Goal: Information Seeking & Learning: Find specific fact

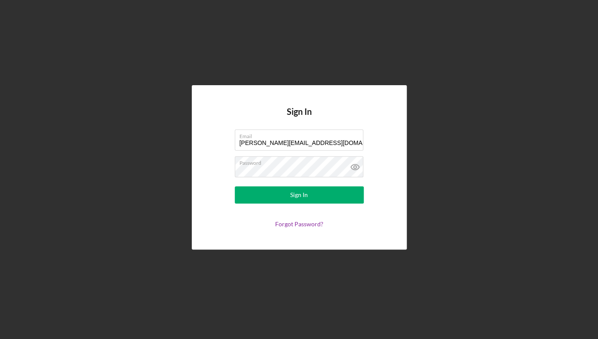
click at [236, 225] on div "Forgot Password?" at bounding box center [299, 224] width 129 height 7
type input "[PERSON_NAME][EMAIL_ADDRESS][DOMAIN_NAME]"
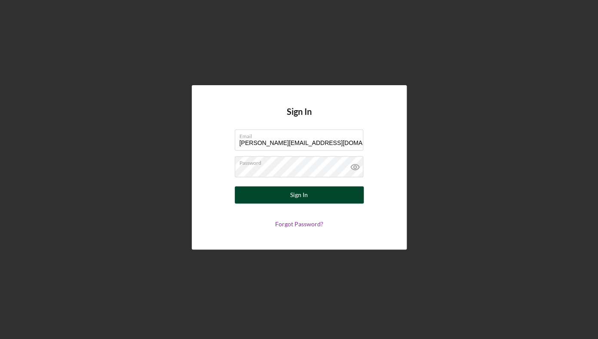
click at [298, 196] on div "Sign In" at bounding box center [299, 194] width 18 height 17
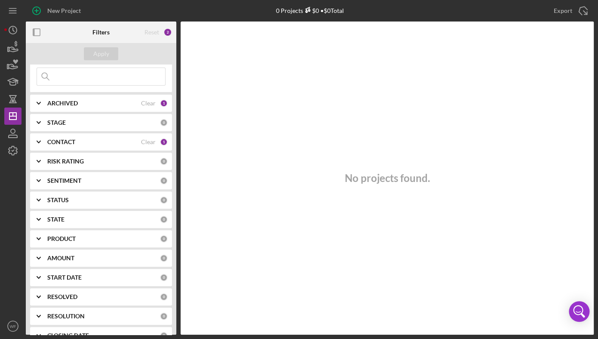
scroll to position [33, 0]
click at [78, 142] on div "CONTACT" at bounding box center [94, 141] width 94 height 7
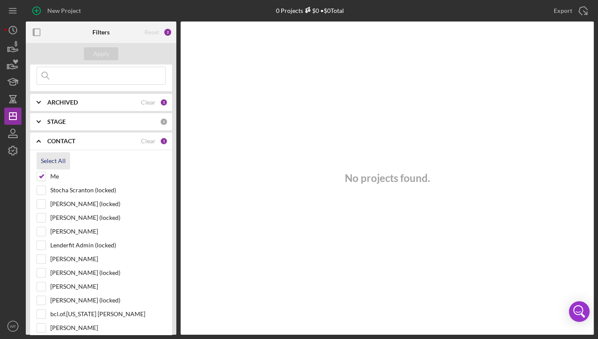
click at [60, 159] on div "Select All" at bounding box center [53, 160] width 25 height 17
checkbox input "true"
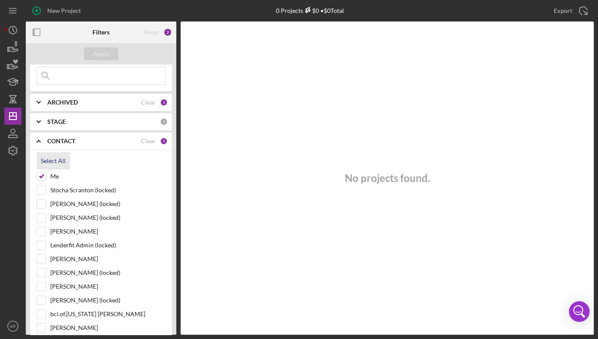
checkbox input "true"
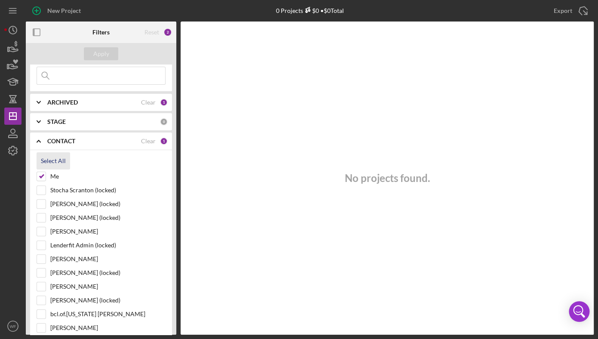
checkbox input "true"
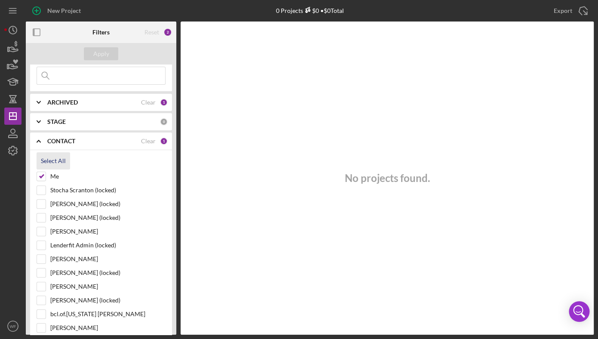
checkbox input "true"
click at [106, 56] on div "Apply" at bounding box center [101, 53] width 16 height 13
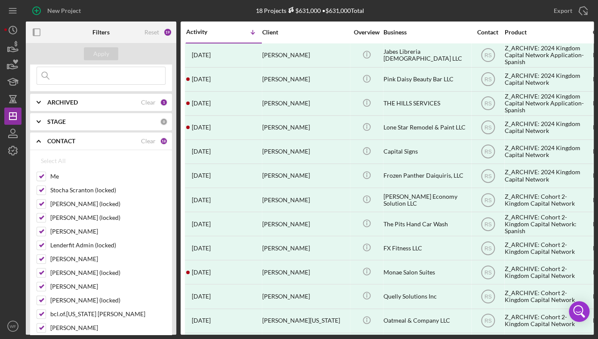
click at [106, 79] on input at bounding box center [101, 75] width 128 height 17
type input "the hills"
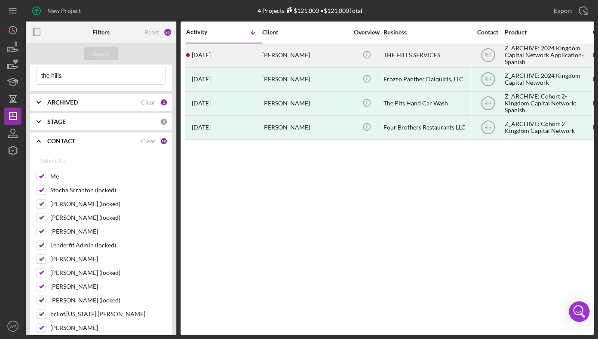
click at [292, 52] on div "[PERSON_NAME]" at bounding box center [305, 55] width 86 height 23
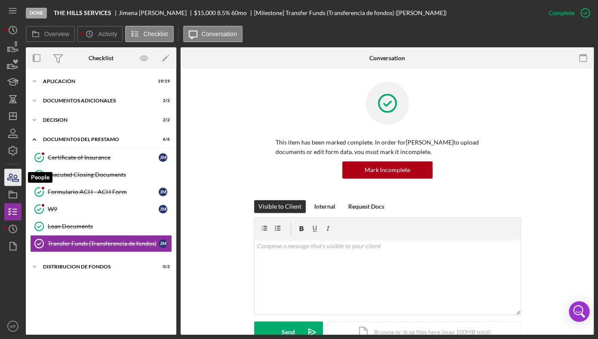
click at [18, 169] on icon "button" at bounding box center [12, 176] width 21 height 21
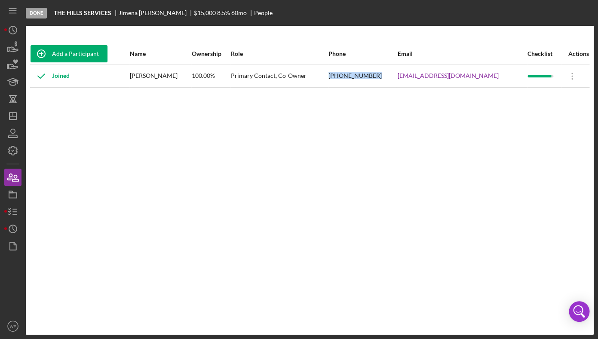
drag, startPoint x: 360, startPoint y: 75, endPoint x: 404, endPoint y: 75, distance: 44.3
click at [404, 75] on tr "Joined [PERSON_NAME] 100.00% Primary Contact, Co-Owner [PHONE_NUMBER] [EMAIL_AD…" at bounding box center [309, 75] width 559 height 23
copy tr "[PHONE_NUMBER]"
click at [572, 74] on icon "Icon/Overflow" at bounding box center [572, 75] width 21 height 21
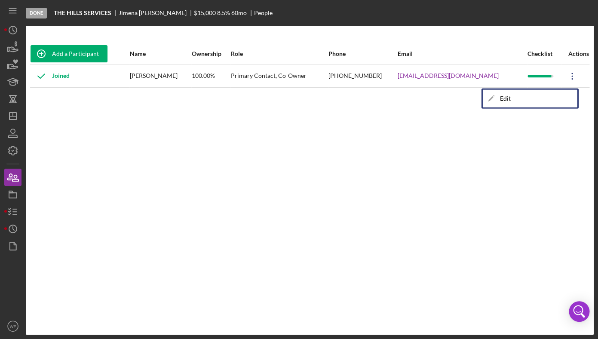
click at [444, 230] on div "Add a Participant Name Ownership Role Phone Email Checklist Actions Joined [PER…" at bounding box center [310, 180] width 568 height 274
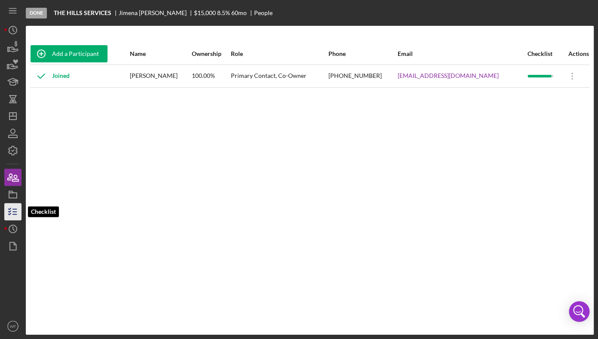
click at [17, 209] on line "button" at bounding box center [15, 209] width 4 height 0
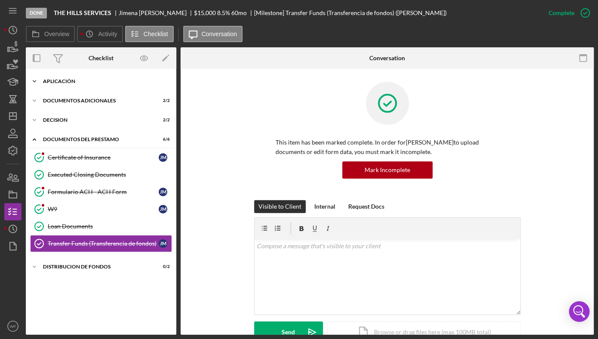
click at [70, 80] on div "AplicaciÓn" at bounding box center [104, 81] width 123 height 5
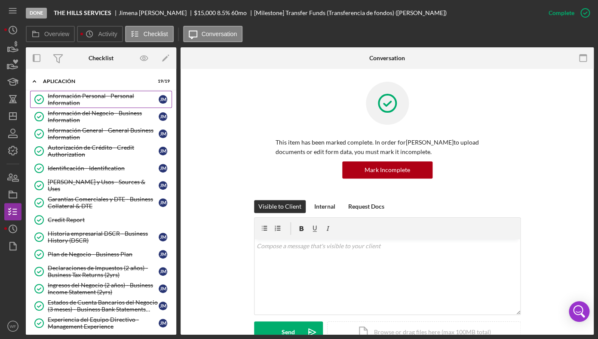
click at [89, 104] on div "Información Personal - Personal Information" at bounding box center [103, 99] width 111 height 14
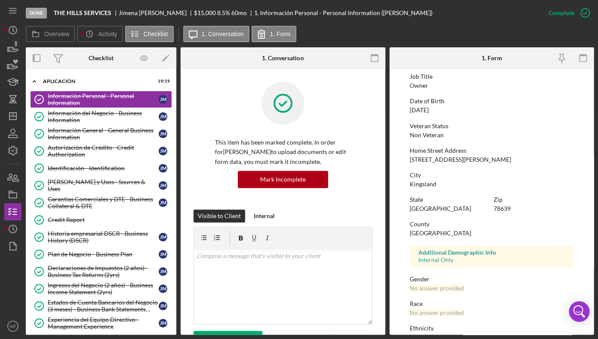
scroll to position [75, 0]
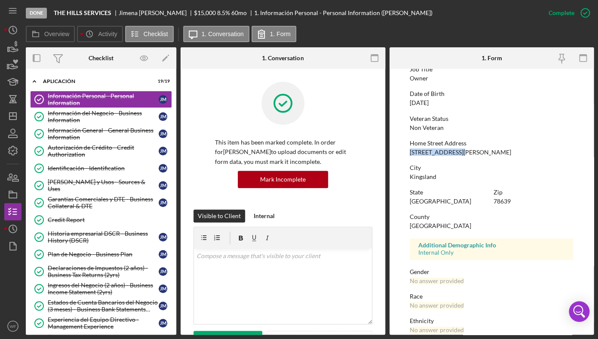
drag, startPoint x: 406, startPoint y: 150, endPoint x: 475, endPoint y: 153, distance: 68.9
click at [475, 153] on form "To edit this form you must mark this item incomplete First Name [PERSON_NAME] M…" at bounding box center [492, 202] width 205 height 266
copy div "[STREET_ADDRESS][PERSON_NAME]"
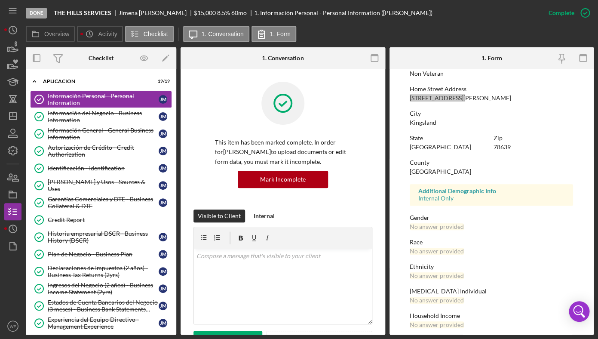
scroll to position [136, 0]
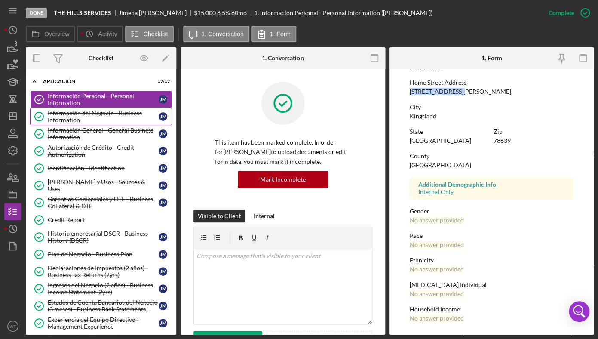
click at [80, 116] on div "Información del Negocio - Business Information" at bounding box center [103, 117] width 111 height 14
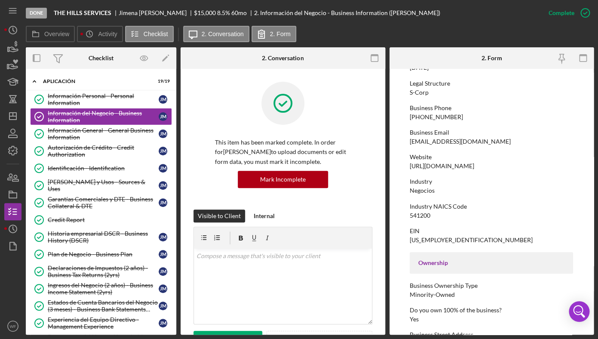
scroll to position [161, 0]
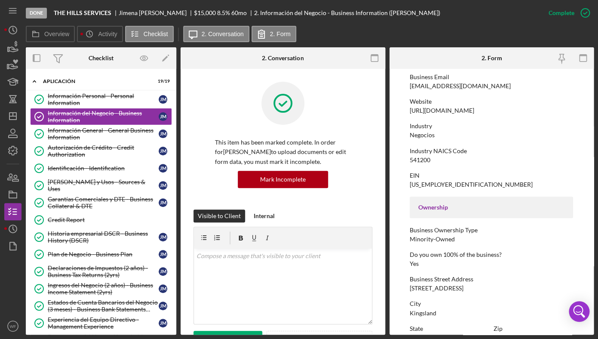
drag, startPoint x: 408, startPoint y: 110, endPoint x: 494, endPoint y: 112, distance: 85.6
click at [494, 112] on form "To edit this form you must mark this item incomplete Business Name THE HILLS SE…" at bounding box center [492, 202] width 205 height 266
copy div "[URL][DOMAIN_NAME]"
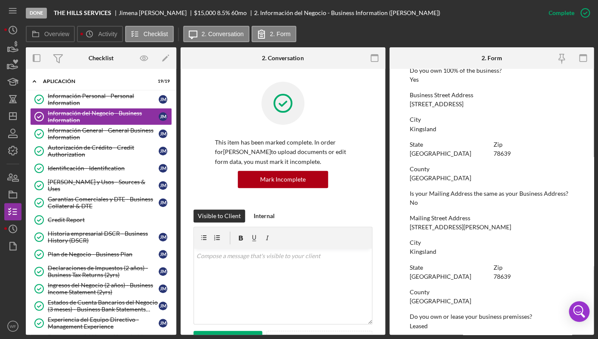
scroll to position [345, 0]
drag, startPoint x: 409, startPoint y: 106, endPoint x: 486, endPoint y: 106, distance: 77.0
click at [486, 106] on div "Business Street Address [STREET_ADDRESS]" at bounding box center [491, 100] width 163 height 16
copy div "[STREET_ADDRESS]"
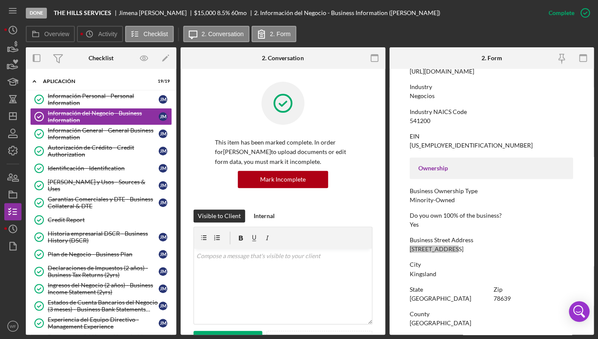
scroll to position [193, 0]
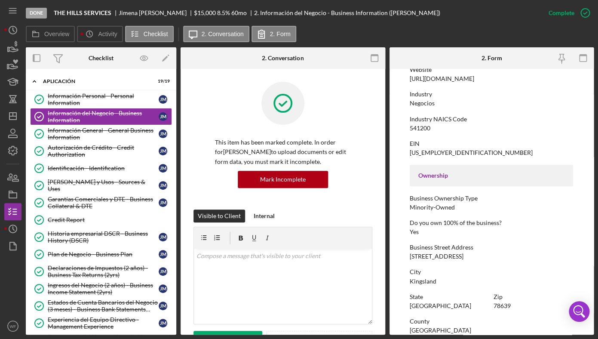
click at [444, 152] on div "EIN [US_EMPLOYER_IDENTIFICATION_NUMBER]" at bounding box center [491, 148] width 163 height 16
drag, startPoint x: 444, startPoint y: 152, endPoint x: 405, endPoint y: 153, distance: 39.2
click at [405, 153] on form "To edit this form you must mark this item incomplete Business Name THE HILLS SE…" at bounding box center [492, 202] width 205 height 266
copy div "[US_EMPLOYER_IDENTIFICATION_NUMBER]"
click at [398, 127] on form "To edit this form you must mark this item incomplete Business Name THE HILLS SE…" at bounding box center [492, 202] width 205 height 266
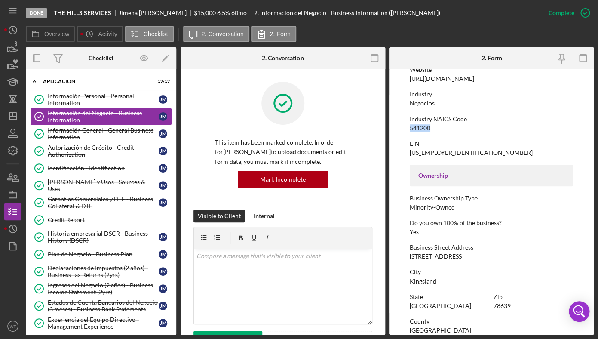
drag, startPoint x: 409, startPoint y: 130, endPoint x: 435, endPoint y: 129, distance: 26.3
click at [435, 129] on form "To edit this form you must mark this item incomplete Business Name THE HILLS SE…" at bounding box center [492, 202] width 205 height 266
copy div "541200"
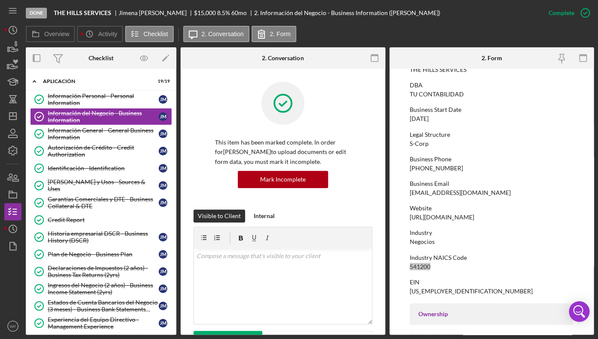
scroll to position [51, 0]
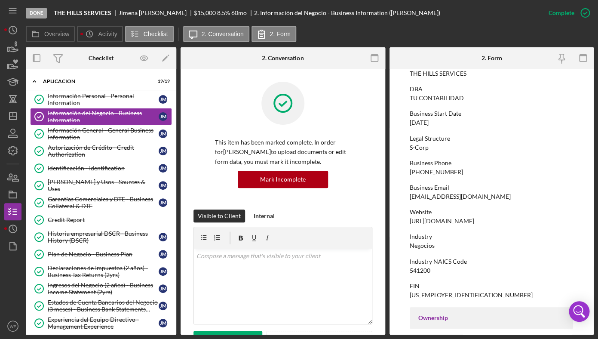
click at [467, 170] on div "Business Phone [PHONE_NUMBER]" at bounding box center [491, 168] width 163 height 16
drag, startPoint x: 409, startPoint y: 172, endPoint x: 460, endPoint y: 172, distance: 50.3
click at [460, 172] on div "Business Phone [PHONE_NUMBER]" at bounding box center [491, 168] width 163 height 16
copy div "[PHONE_NUMBER]"
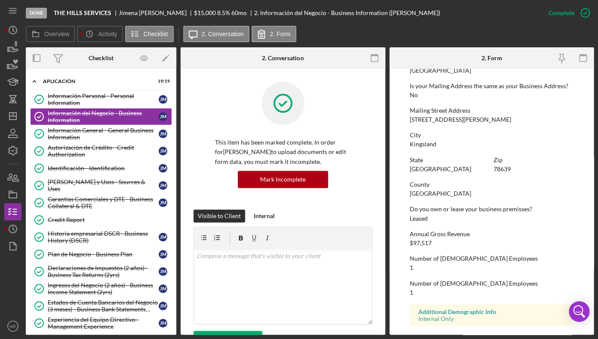
scroll to position [481, 0]
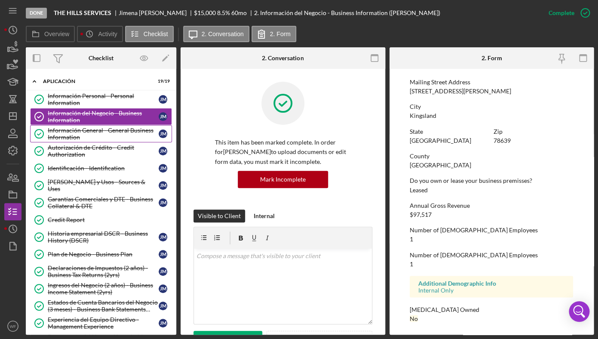
click at [74, 136] on div "Información General - General Business Information" at bounding box center [103, 134] width 111 height 14
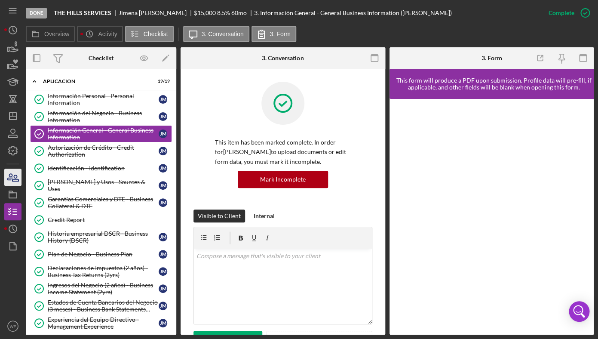
click at [102, 121] on div "Información del Negocio - Business Information" at bounding box center [103, 117] width 111 height 14
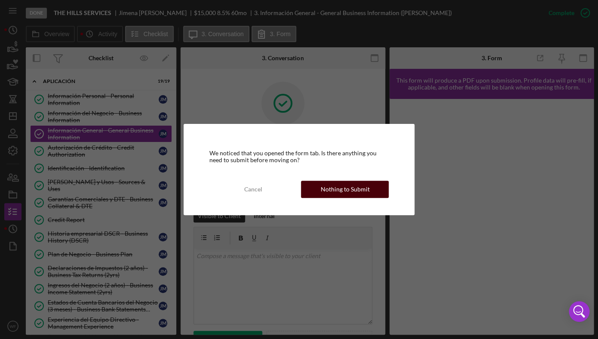
click at [374, 190] on button "Nothing to Submit" at bounding box center [345, 189] width 88 height 17
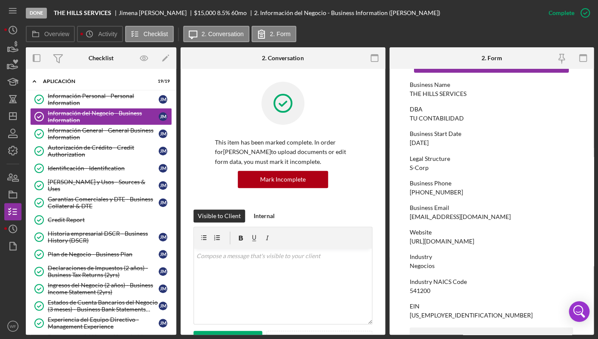
scroll to position [34, 0]
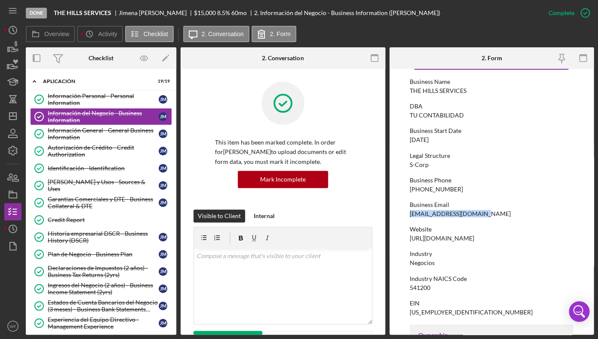
drag, startPoint x: 409, startPoint y: 215, endPoint x: 481, endPoint y: 215, distance: 71.8
click at [481, 215] on div "Business Email [EMAIL_ADDRESS][DOMAIN_NAME]" at bounding box center [491, 209] width 163 height 16
copy div "[EMAIL_ADDRESS][DOMAIN_NAME]"
drag, startPoint x: 583, startPoint y: 187, endPoint x: 459, endPoint y: 188, distance: 123.4
click at [459, 188] on div "Business Phone [PHONE_NUMBER]" at bounding box center [491, 185] width 163 height 16
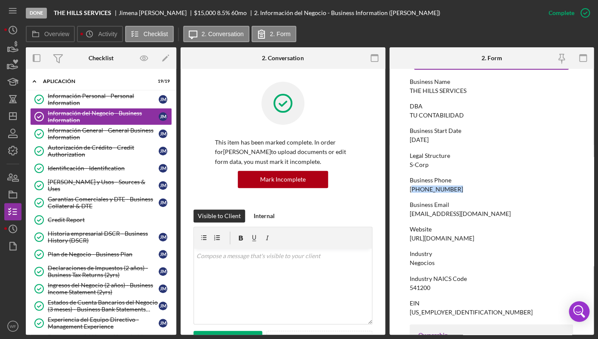
copy div "512) 709-9114"
drag, startPoint x: 408, startPoint y: 238, endPoint x: 491, endPoint y: 237, distance: 83.0
click at [491, 237] on form "To edit this form you must mark this item incomplete Business Name THE HILLS SE…" at bounding box center [492, 202] width 205 height 266
copy div "[URL][DOMAIN_NAME]"
click at [12, 174] on icon "button" at bounding box center [10, 177] width 5 height 6
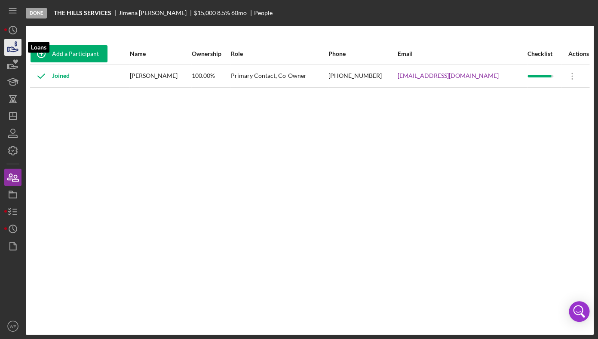
click at [15, 49] on icon "button" at bounding box center [13, 49] width 9 height 5
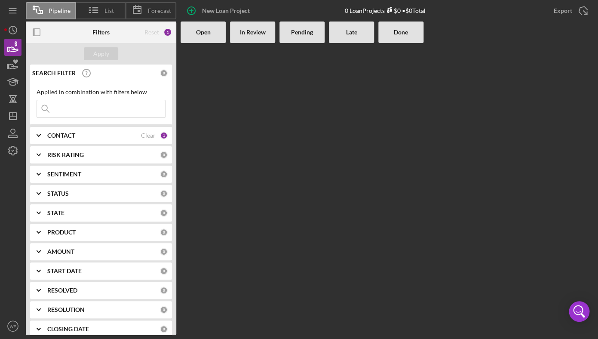
click at [96, 112] on input at bounding box center [101, 108] width 128 height 17
type input "[PERSON_NAME]"
click at [88, 131] on div "CONTACT Clear 1" at bounding box center [107, 135] width 120 height 17
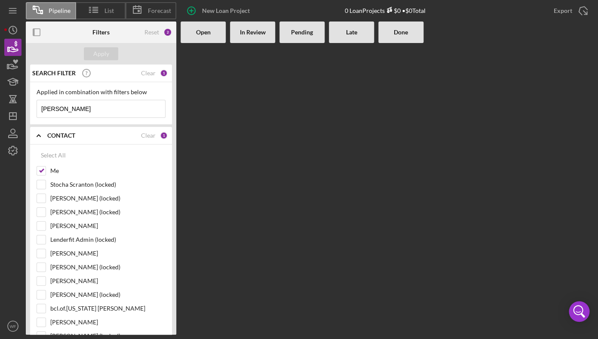
click at [57, 145] on div "Select All Me Stocha Scranton (locked) [PERSON_NAME] (locked) [PERSON_NAME] (lo…" at bounding box center [101, 282] width 142 height 276
click at [57, 153] on div "Select All" at bounding box center [53, 155] width 25 height 17
checkbox input "true"
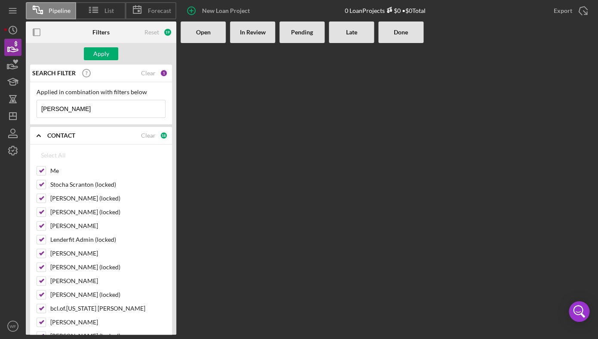
checkbox input "true"
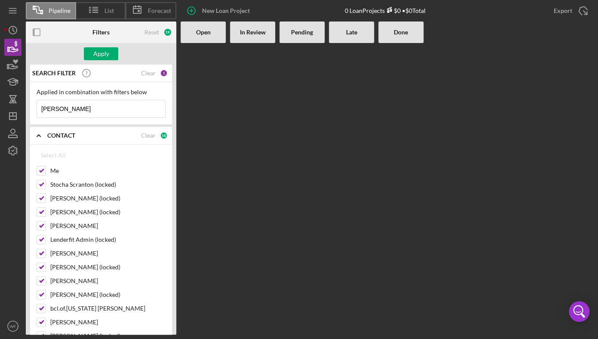
checkbox input "true"
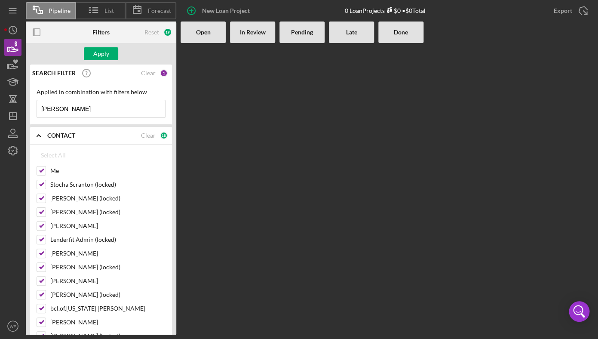
checkbox input "true"
click at [105, 47] on div "Apply" at bounding box center [101, 53] width 150 height 21
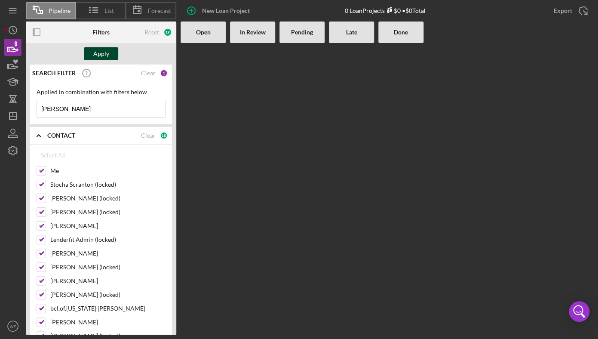
click at [105, 54] on div "Apply" at bounding box center [101, 53] width 16 height 13
click at [115, 105] on input "[PERSON_NAME]" at bounding box center [101, 108] width 128 height 17
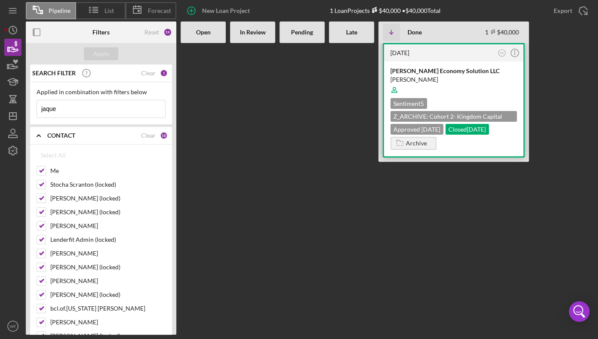
type input "jaque"
click at [433, 78] on div "[PERSON_NAME]" at bounding box center [453, 79] width 126 height 9
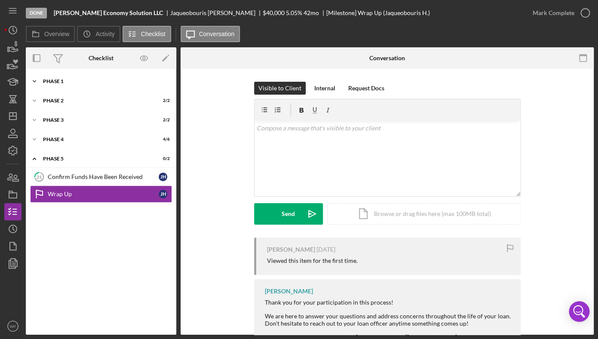
click at [71, 77] on div "Icon/Expander Phase 1 19 / 19" at bounding box center [101, 81] width 150 height 17
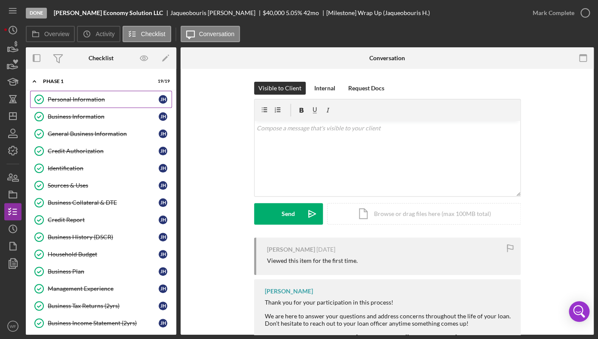
click at [89, 104] on link "Personal Information Personal Information [PERSON_NAME]" at bounding box center [101, 99] width 142 height 17
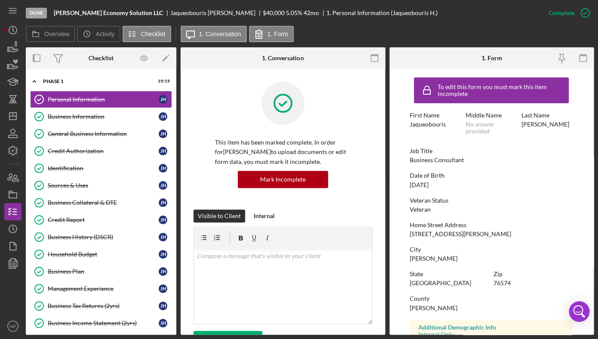
click at [91, 121] on link "Business Information Business Information [PERSON_NAME]" at bounding box center [101, 116] width 142 height 17
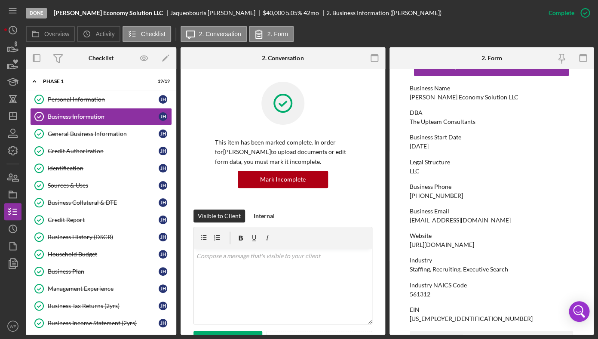
scroll to position [28, 0]
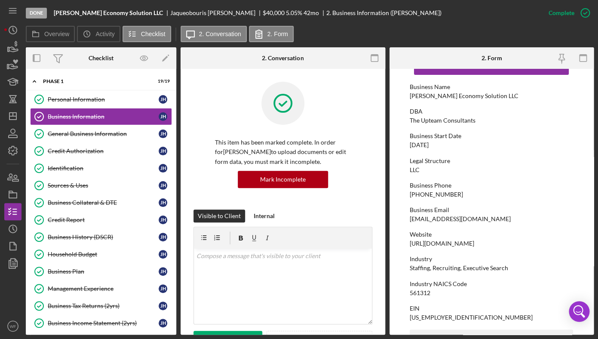
drag, startPoint x: 410, startPoint y: 243, endPoint x: 519, endPoint y: 243, distance: 108.8
click at [519, 243] on div "Website [URL][DOMAIN_NAME]" at bounding box center [491, 239] width 163 height 16
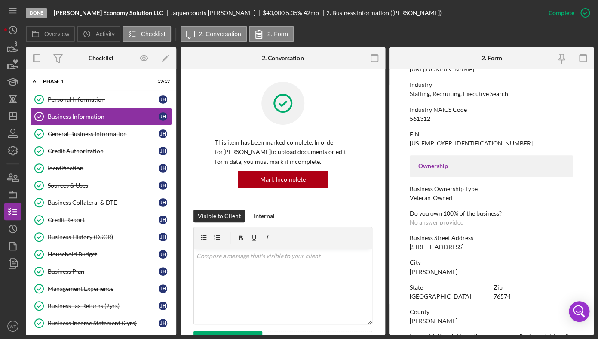
scroll to position [222, 0]
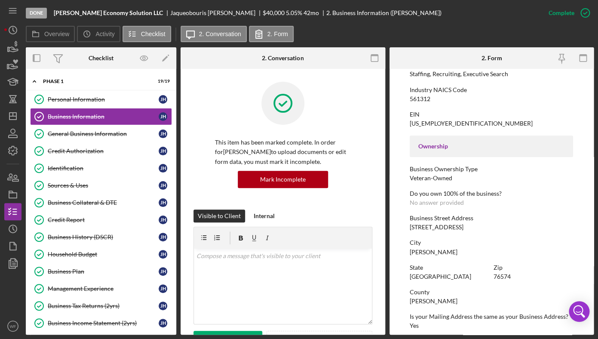
click at [487, 209] on div "To edit this form you must mark this item incomplete Business Name [PERSON_NAME…" at bounding box center [491, 171] width 163 height 640
drag, startPoint x: 412, startPoint y: 124, endPoint x: 439, endPoint y: 124, distance: 27.5
click at [439, 124] on div "[US_EMPLOYER_IDENTIFICATION_NUMBER]" at bounding box center [471, 123] width 123 height 7
drag, startPoint x: 445, startPoint y: 124, endPoint x: 396, endPoint y: 125, distance: 49.0
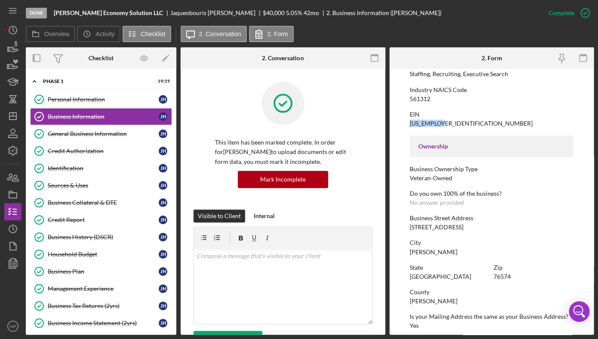
click at [396, 125] on form "To edit this form you must mark this item incomplete Business Name [PERSON_NAME…" at bounding box center [492, 202] width 205 height 266
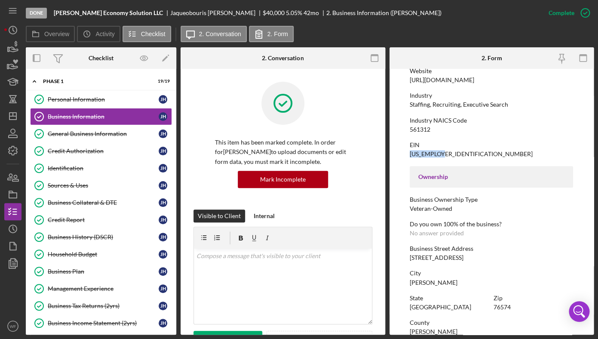
scroll to position [187, 0]
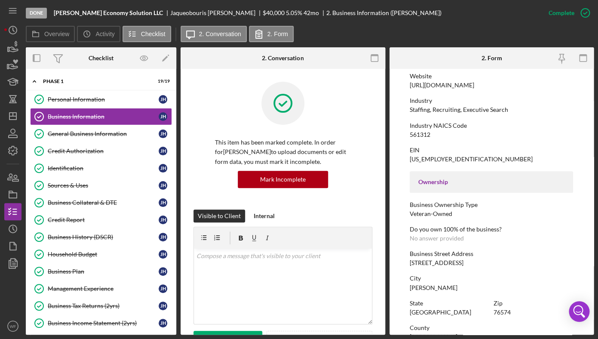
click at [480, 162] on div "EIN [US_EMPLOYER_IDENTIFICATION_NUMBER]" at bounding box center [491, 155] width 163 height 16
drag, startPoint x: 409, startPoint y: 137, endPoint x: 422, endPoint y: 137, distance: 12.9
click at [414, 137] on form "To edit this form you must mark this item incomplete Business Name [PERSON_NAME…" at bounding box center [492, 202] width 205 height 266
click at [434, 137] on div "Industry NAICS Code 561312" at bounding box center [491, 130] width 163 height 16
drag, startPoint x: 409, startPoint y: 135, endPoint x: 436, endPoint y: 135, distance: 27.5
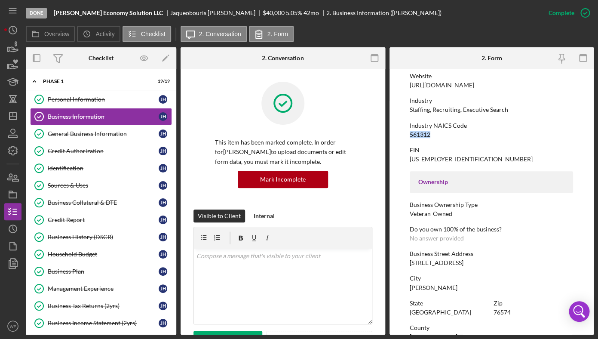
click at [436, 135] on form "To edit this form you must mark this item incomplete Business Name [PERSON_NAME…" at bounding box center [492, 202] width 205 height 266
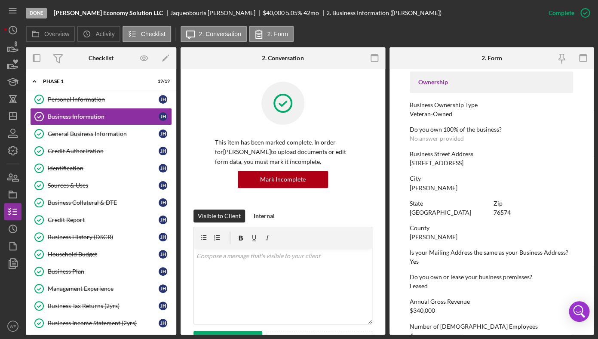
scroll to position [320, 0]
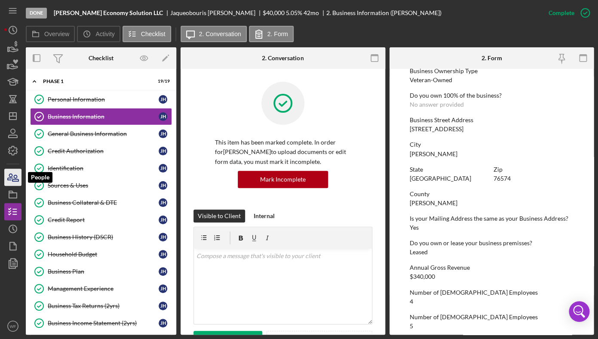
click at [15, 175] on icon "button" at bounding box center [12, 176] width 21 height 21
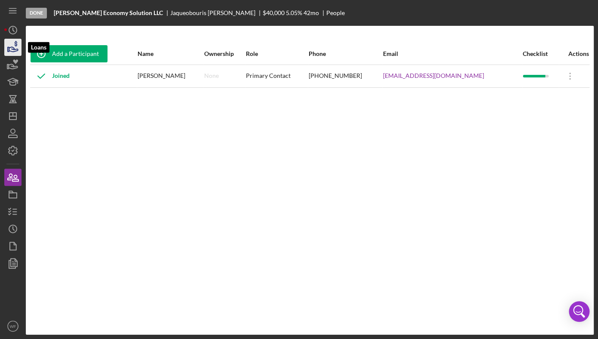
click at [9, 47] on icon "button" at bounding box center [12, 47] width 21 height 21
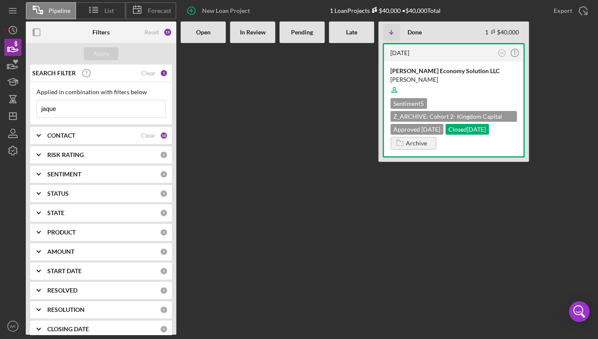
click at [58, 132] on b "CONTACT" at bounding box center [61, 135] width 28 height 7
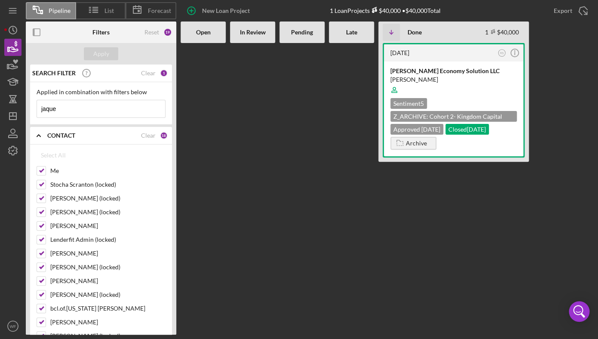
click at [71, 108] on input "jaque" at bounding box center [101, 108] width 128 height 17
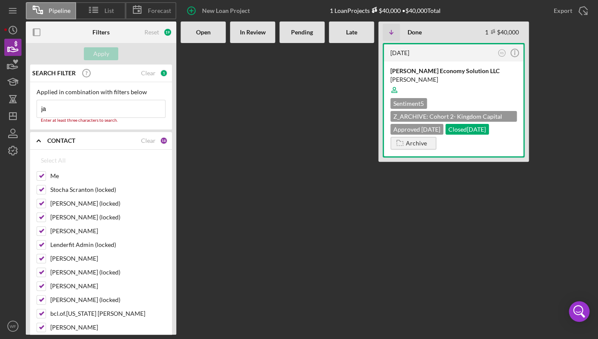
type input "j"
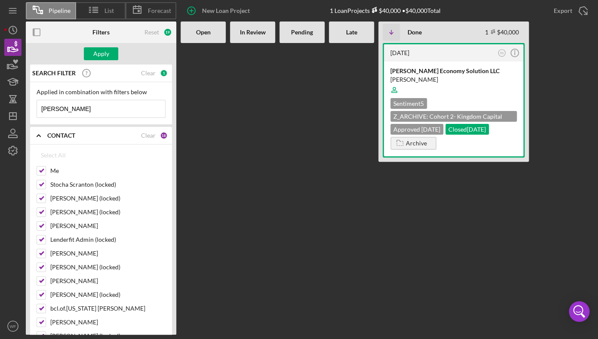
type input "[PERSON_NAME]"
click at [468, 71] on div "[PERSON_NAME] Interior Designs" at bounding box center [453, 71] width 126 height 9
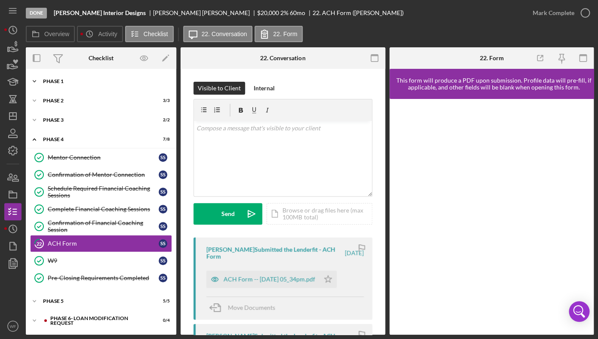
click at [55, 83] on div "Phase 1" at bounding box center [104, 81] width 123 height 5
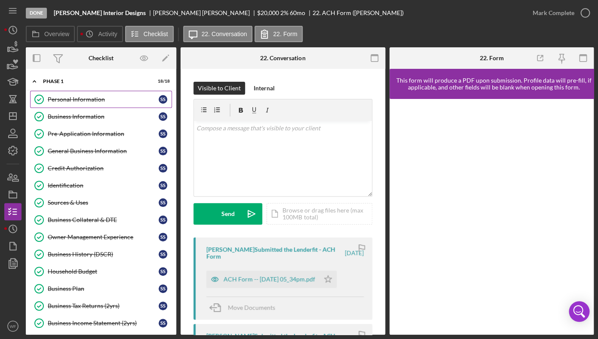
click at [81, 103] on link "Personal Information Personal Information S S" at bounding box center [101, 99] width 142 height 17
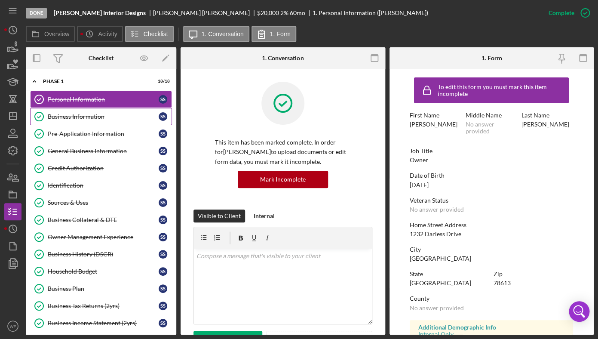
click at [109, 118] on div "Business Information" at bounding box center [103, 116] width 111 height 7
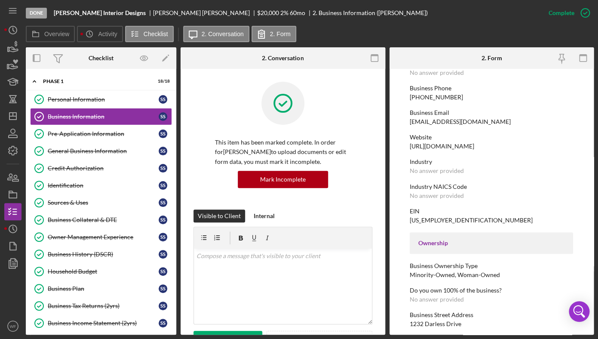
scroll to position [123, 0]
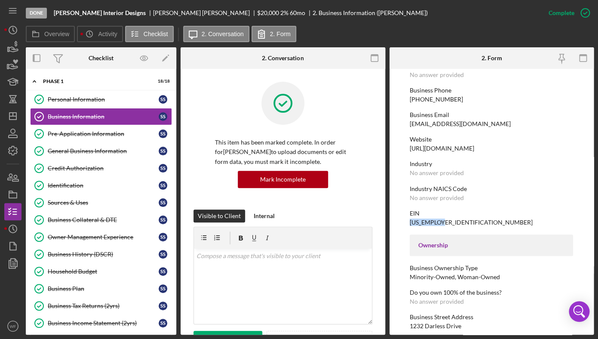
drag, startPoint x: 445, startPoint y: 222, endPoint x: 405, endPoint y: 221, distance: 39.1
click at [408, 221] on form "To edit this form you must mark this item incomplete Business Name [PERSON_NAME…" at bounding box center [492, 202] width 205 height 266
drag, startPoint x: 409, startPoint y: 149, endPoint x: 522, endPoint y: 151, distance: 112.7
click at [522, 151] on div "Website [URL][DOMAIN_NAME]" at bounding box center [491, 144] width 163 height 16
drag, startPoint x: 406, startPoint y: 99, endPoint x: 456, endPoint y: 101, distance: 49.9
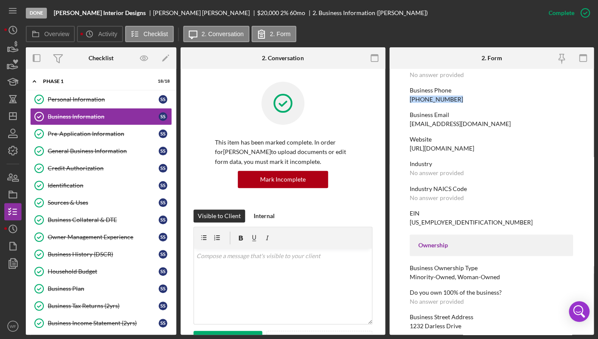
click at [456, 101] on form "To edit this form you must mark this item incomplete Business Name [PERSON_NAME…" at bounding box center [492, 202] width 205 height 266
drag, startPoint x: 408, startPoint y: 125, endPoint x: 504, endPoint y: 127, distance: 95.5
click at [504, 127] on form "To edit this form you must mark this item incomplete Business Name [PERSON_NAME…" at bounding box center [492, 202] width 205 height 266
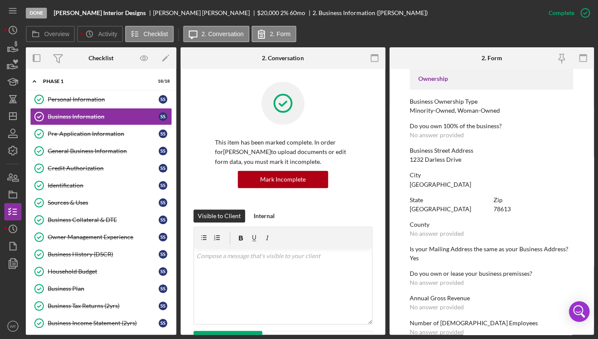
scroll to position [299, 0]
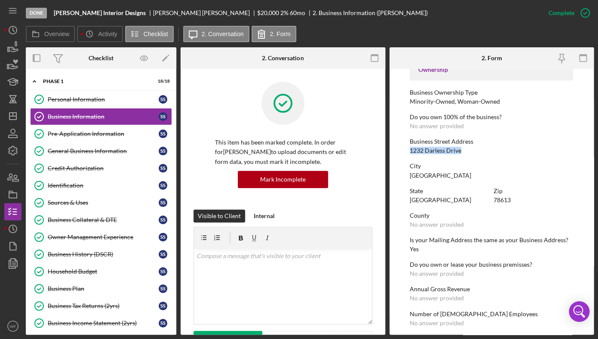
drag, startPoint x: 408, startPoint y: 150, endPoint x: 473, endPoint y: 150, distance: 64.9
click at [473, 150] on form "To edit this form you must mark this item incomplete Business Name [PERSON_NAME…" at bounding box center [492, 202] width 205 height 266
click at [13, 177] on icon "button" at bounding box center [12, 176] width 21 height 21
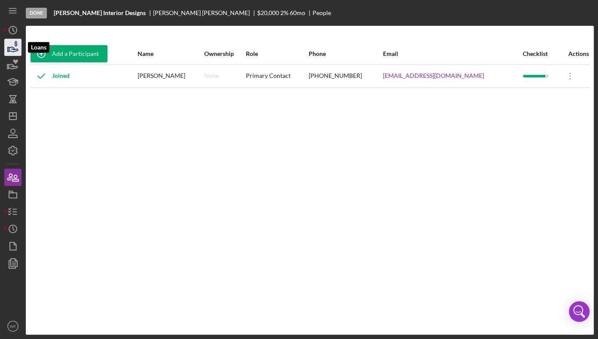
click at [17, 47] on icon "button" at bounding box center [12, 47] width 21 height 21
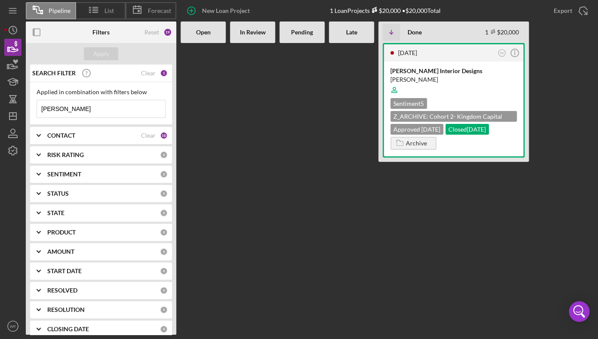
click at [111, 116] on input "[PERSON_NAME]" at bounding box center [101, 108] width 128 height 17
drag, startPoint x: 114, startPoint y: 107, endPoint x: -21, endPoint y: 66, distance: 141.2
click at [37, 100] on input "[PERSON_NAME]" at bounding box center [101, 108] width 128 height 17
type input "[PERSON_NAME]"
click at [411, 79] on div "[PERSON_NAME][US_STATE]" at bounding box center [453, 79] width 126 height 9
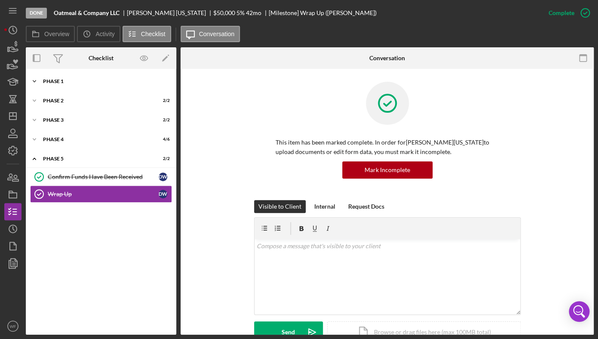
click at [72, 86] on div "Icon/Expander Phase 1 18 / 18" at bounding box center [101, 81] width 150 height 17
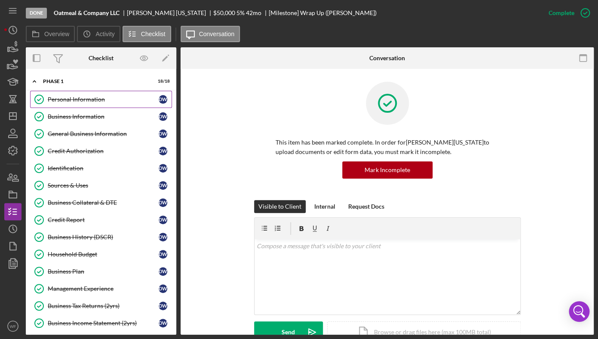
click at [72, 106] on link "Personal Information Personal Information D W" at bounding box center [101, 99] width 142 height 17
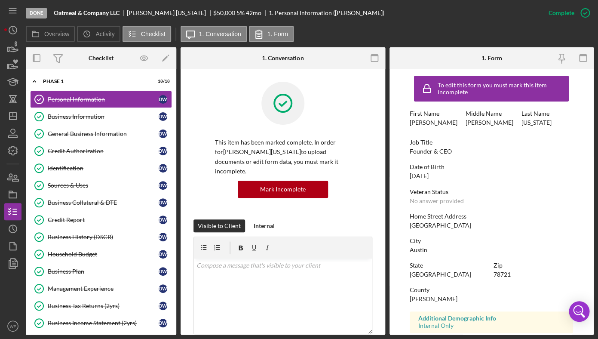
scroll to position [2, 0]
click at [114, 120] on link "Business Information Business Information D W" at bounding box center [101, 116] width 142 height 17
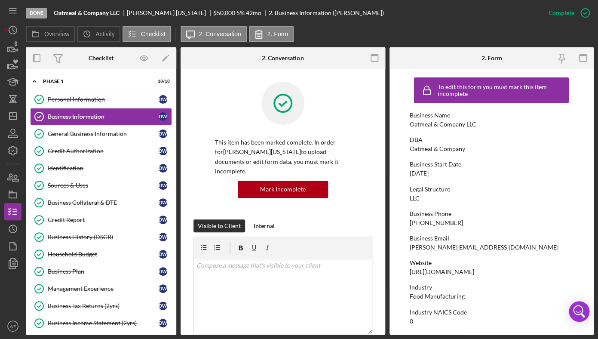
scroll to position [4, 0]
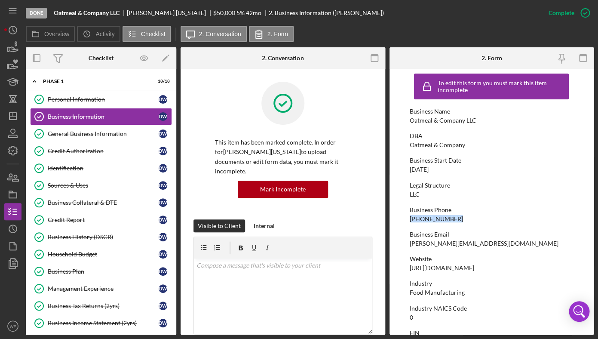
drag, startPoint x: 409, startPoint y: 218, endPoint x: 458, endPoint y: 218, distance: 49.0
click at [459, 218] on div "Business Phone [PHONE_NUMBER]" at bounding box center [491, 214] width 163 height 16
click at [497, 213] on div "Business Phone" at bounding box center [491, 209] width 163 height 7
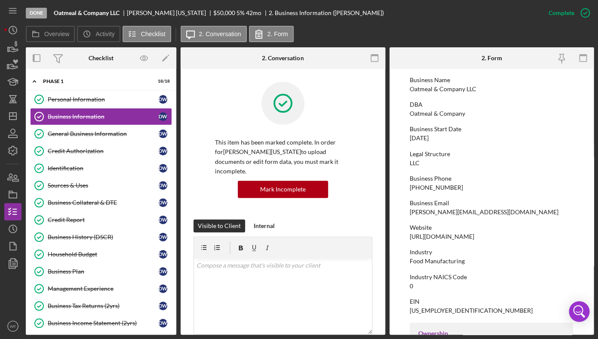
scroll to position [62, 0]
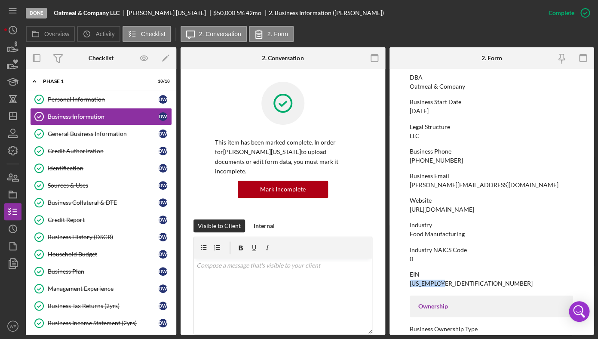
drag, startPoint x: 408, startPoint y: 286, endPoint x: 477, endPoint y: 286, distance: 69.2
click at [477, 286] on form "To edit this form you must mark this item incomplete Business Name Oatmeal & Co…" at bounding box center [492, 202] width 205 height 266
click at [64, 96] on link "Personal Information Personal Information D W" at bounding box center [101, 99] width 142 height 17
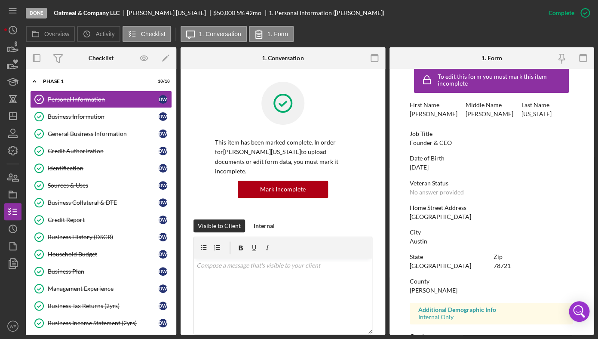
scroll to position [18, 0]
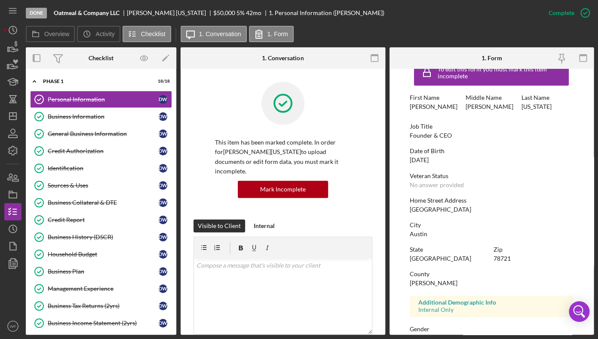
drag, startPoint x: 407, startPoint y: 159, endPoint x: 449, endPoint y: 160, distance: 42.1
click at [449, 160] on form "To edit this form you must mark this item incomplete First Name [PERSON_NAME] M…" at bounding box center [492, 202] width 205 height 266
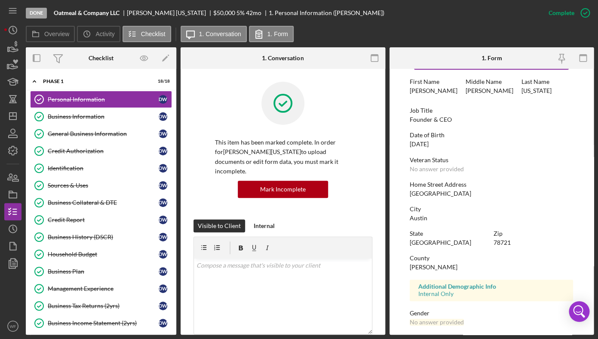
scroll to position [136, 0]
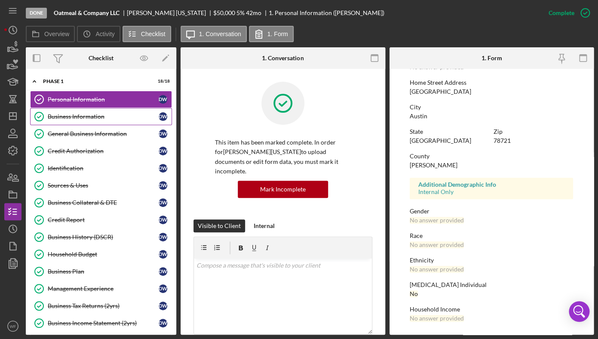
click at [75, 120] on div "Business Information" at bounding box center [103, 116] width 111 height 7
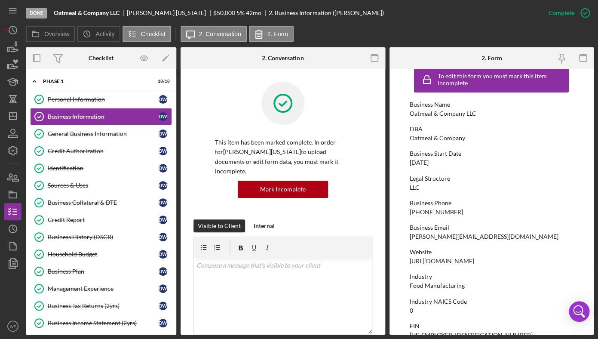
scroll to position [11, 0]
